Goal: Navigation & Orientation: Go to known website

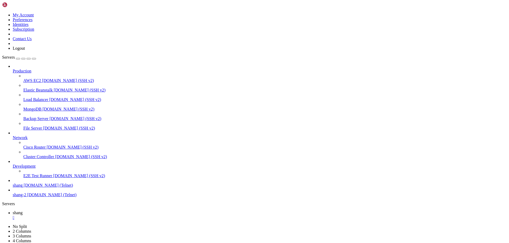
scroll to position [5627, 0]
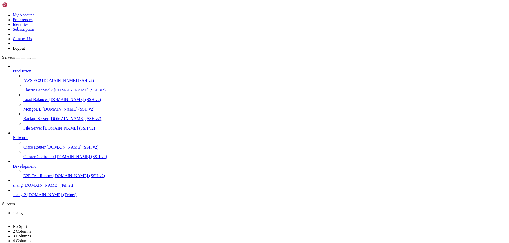
drag, startPoint x: 16, startPoint y: 469, endPoint x: 46, endPoint y: 469, distance: 30.2
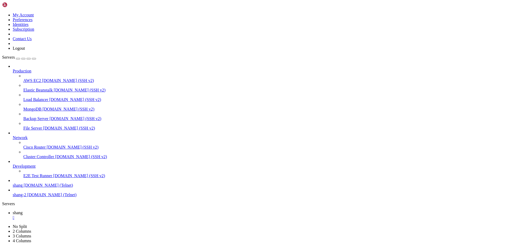
drag, startPoint x: 37, startPoint y: 435, endPoint x: 5, endPoint y: 435, distance: 31.3
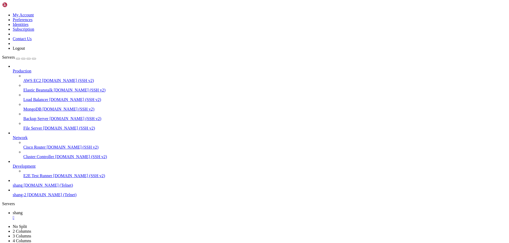
scroll to position [8778, 0]
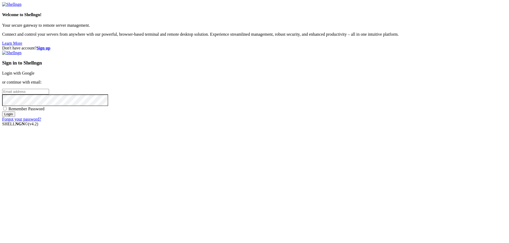
click at [34, 75] on link "Login with Google" at bounding box center [18, 73] width 32 height 5
